Goal: Information Seeking & Learning: Find specific fact

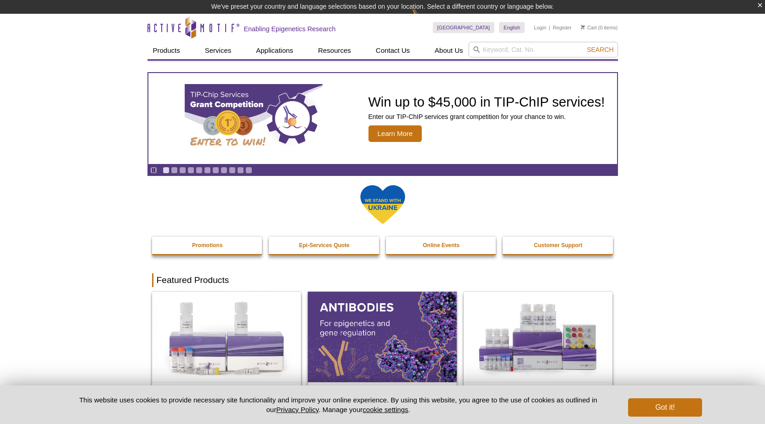
click at [544, 48] on input "search" at bounding box center [543, 50] width 149 height 16
type input "ythdf"
click at [584, 46] on button "Search" at bounding box center [600, 50] width 32 height 8
